Goal: Transaction & Acquisition: Purchase product/service

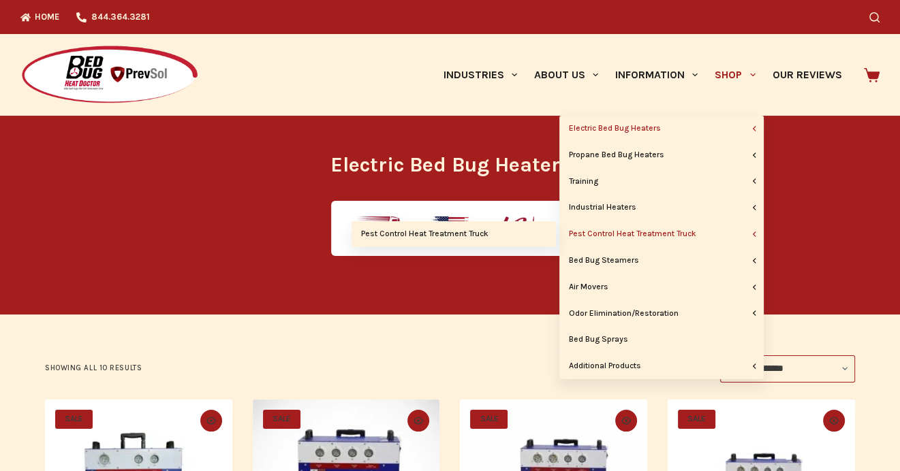
click at [676, 234] on link "Pest Control Heat Treatment Truck" at bounding box center [661, 234] width 204 height 26
click at [428, 235] on link "Pest Control Heat Treatment Truck" at bounding box center [453, 234] width 204 height 26
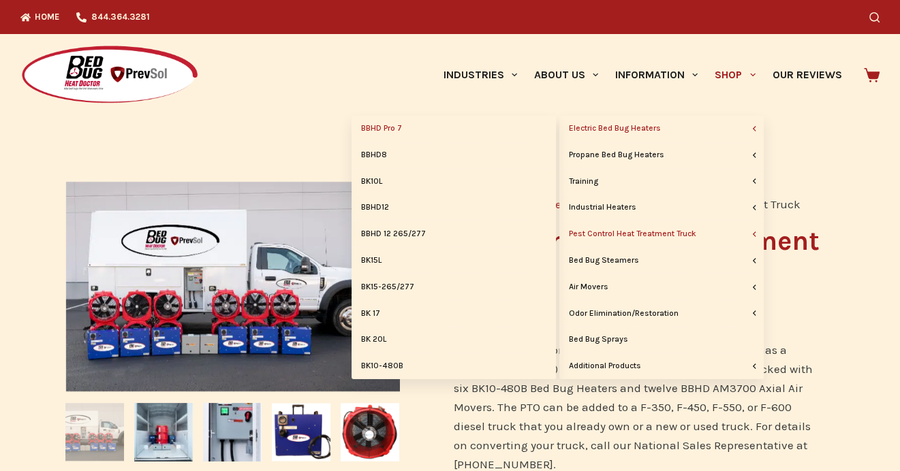
click at [387, 129] on link "BBHD Pro 7" at bounding box center [453, 129] width 204 height 26
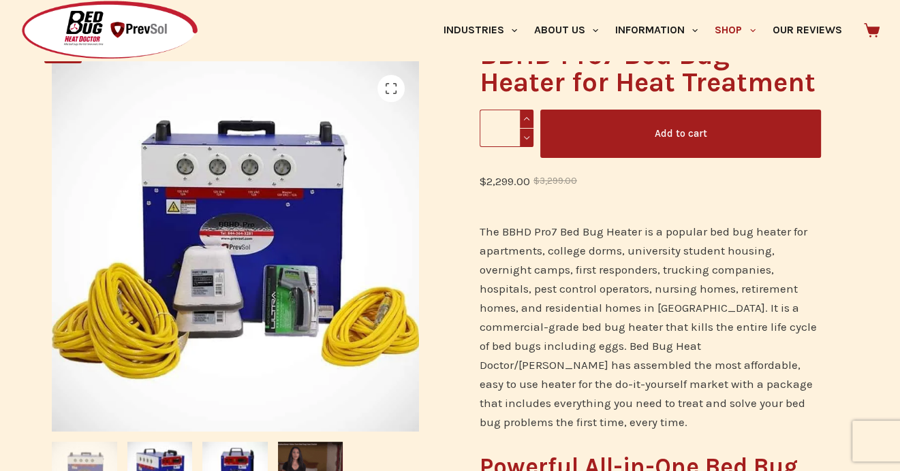
scroll to position [204, 0]
